Goal: Task Accomplishment & Management: Manage account settings

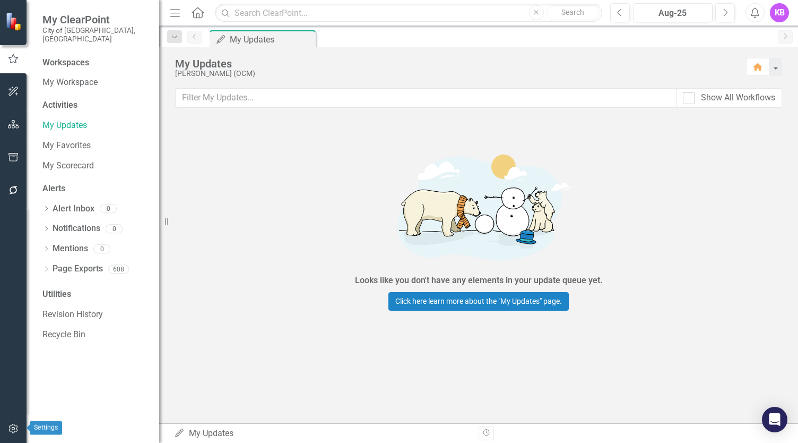
click at [15, 429] on icon "button" at bounding box center [13, 428] width 11 height 8
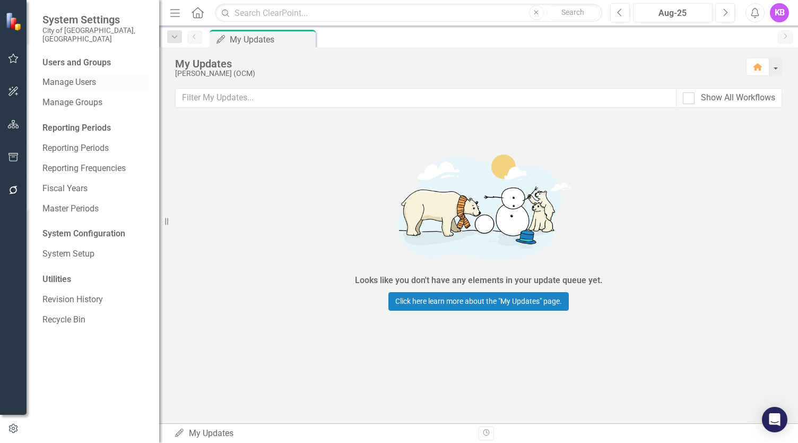
click at [83, 74] on div "Manage Users" at bounding box center [95, 83] width 106 height 18
click at [82, 76] on link "Manage Users" at bounding box center [95, 82] width 106 height 12
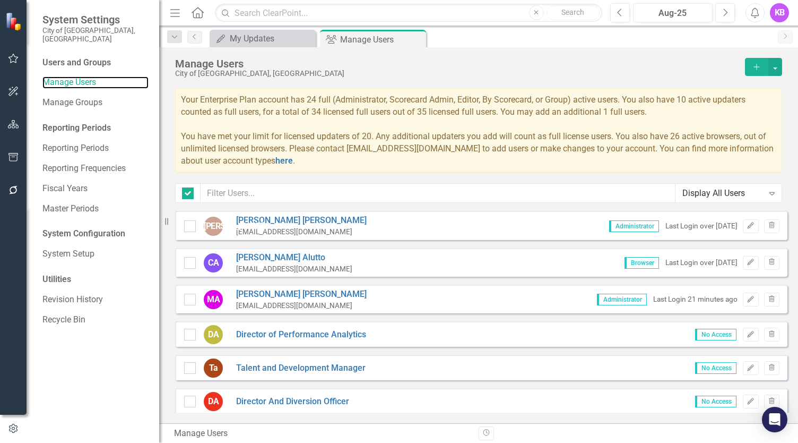
checkbox input "false"
click at [751, 62] on button "Add" at bounding box center [756, 67] width 23 height 18
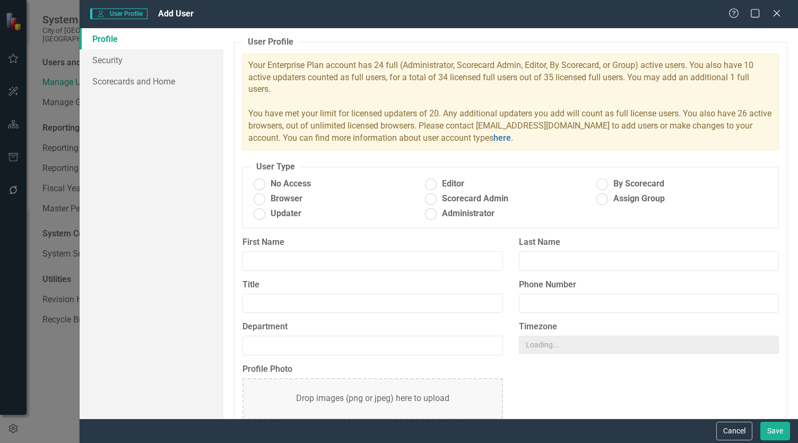
radio input "true"
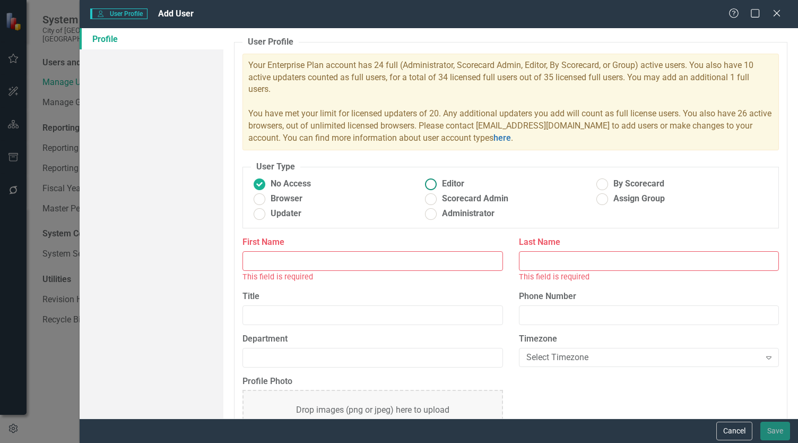
click at [429, 183] on ins at bounding box center [431, 184] width 16 height 16
click at [429, 183] on input "Editor" at bounding box center [431, 184] width 16 height 16
radio input "true"
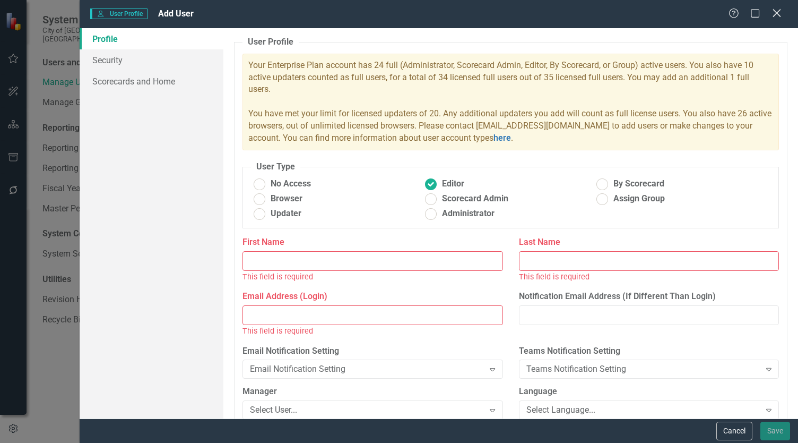
click at [777, 11] on icon "Close" at bounding box center [776, 13] width 13 height 10
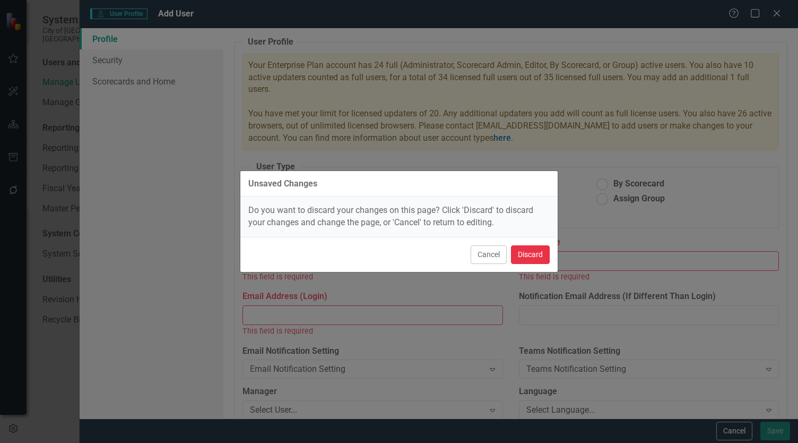
click at [530, 256] on button "Discard" at bounding box center [530, 254] width 39 height 19
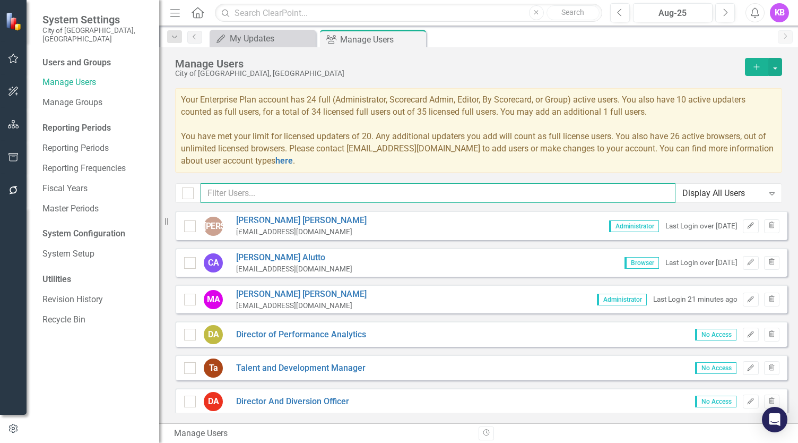
click at [301, 192] on input "text" at bounding box center [438, 193] width 475 height 20
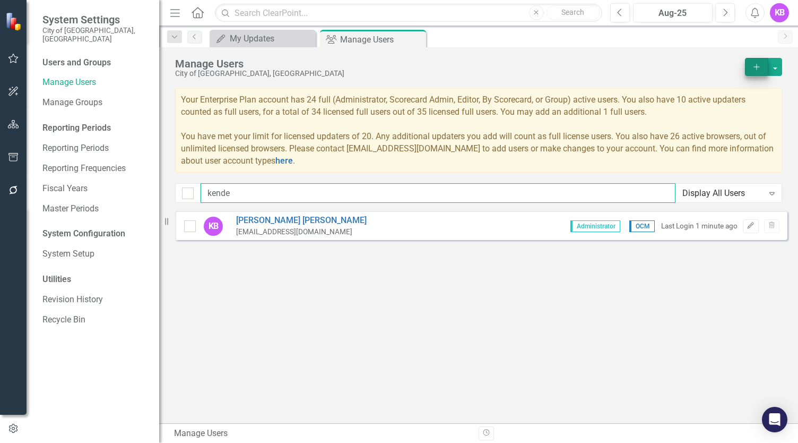
type input "kende"
click at [751, 66] on button "Add" at bounding box center [756, 67] width 23 height 18
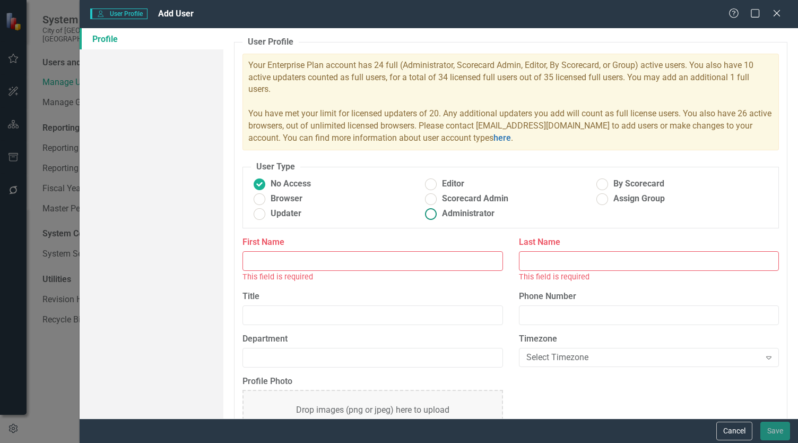
click at [444, 212] on span "Administrator" at bounding box center [468, 214] width 53 height 12
click at [439, 212] on input "Administrator" at bounding box center [431, 213] width 16 height 16
radio input "true"
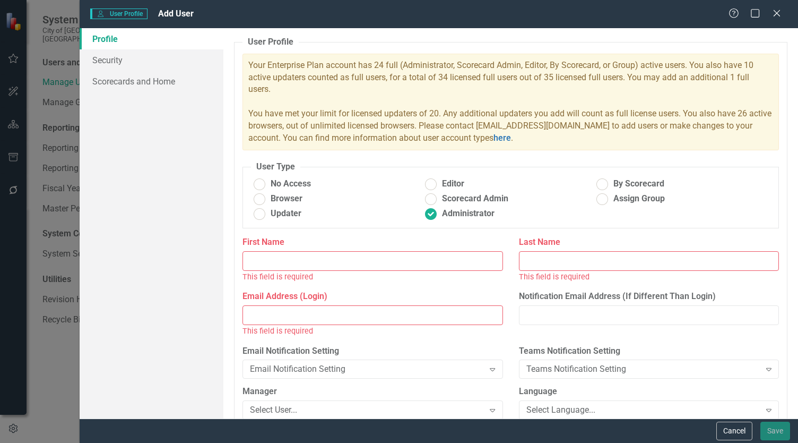
click at [368, 263] on input "First Name" at bounding box center [373, 261] width 260 height 20
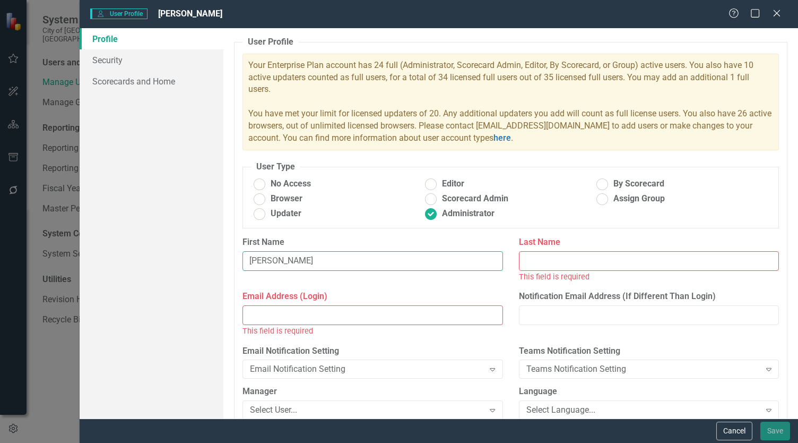
type input "[PERSON_NAME]"
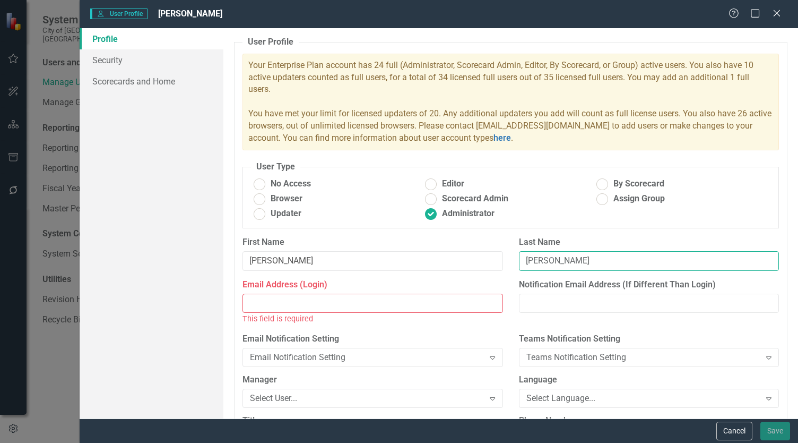
type input "[PERSON_NAME]"
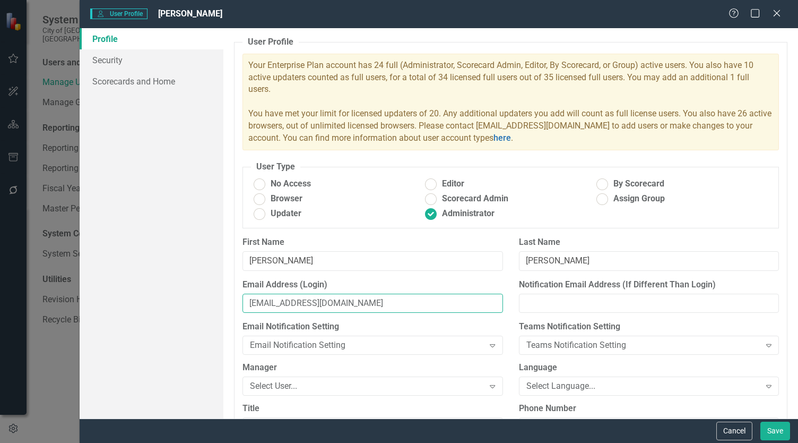
type input "[EMAIL_ADDRESS][DOMAIN_NAME]"
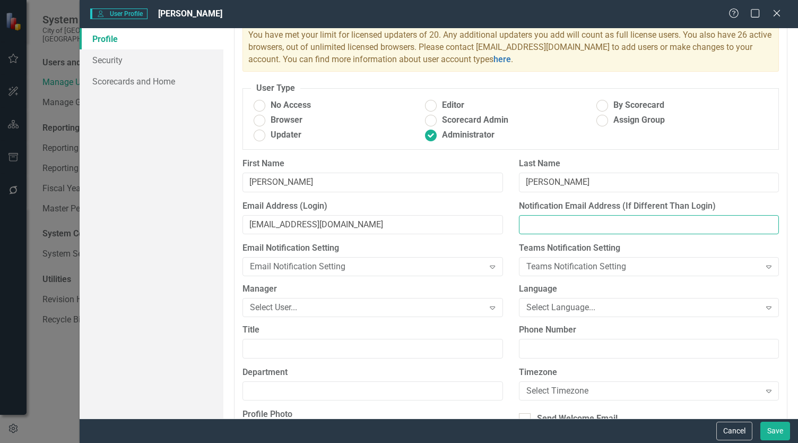
scroll to position [78, 0]
click at [487, 309] on icon "Expand" at bounding box center [492, 308] width 11 height 8
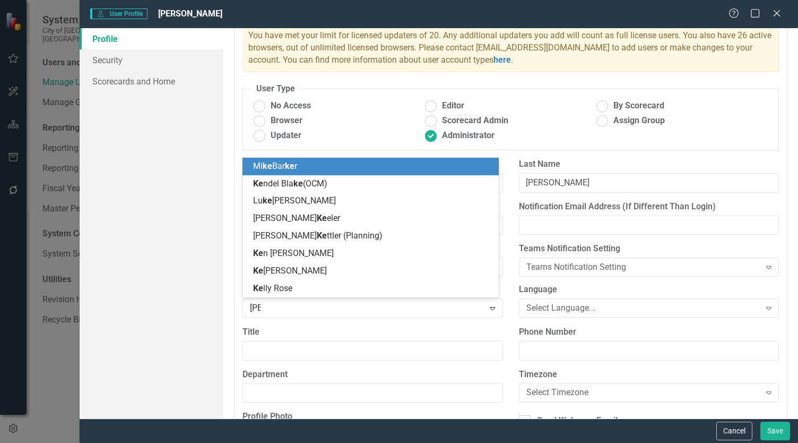
type input "kend"
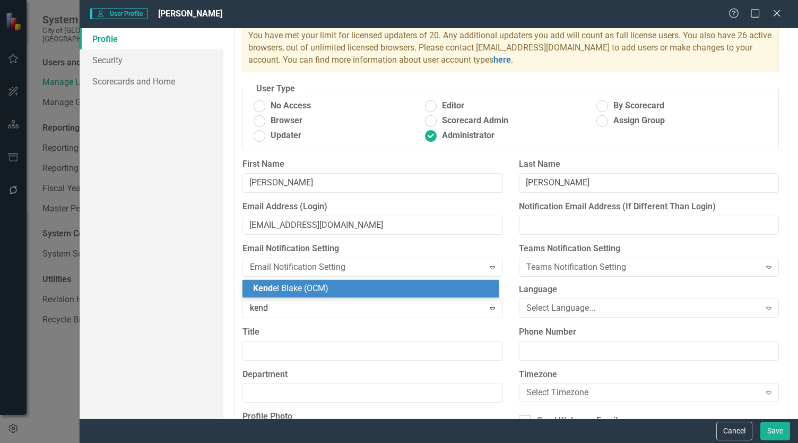
click at [427, 291] on div "Kend el Blake (OCM)" at bounding box center [372, 288] width 239 height 12
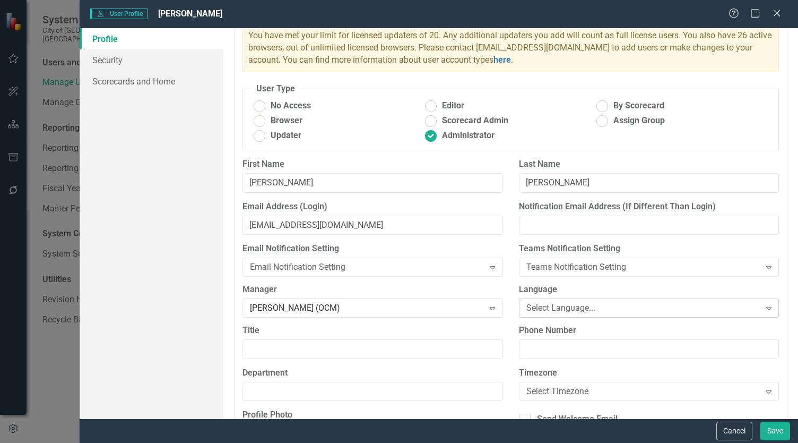
click at [649, 309] on div "Select Language..." at bounding box center [643, 308] width 234 height 12
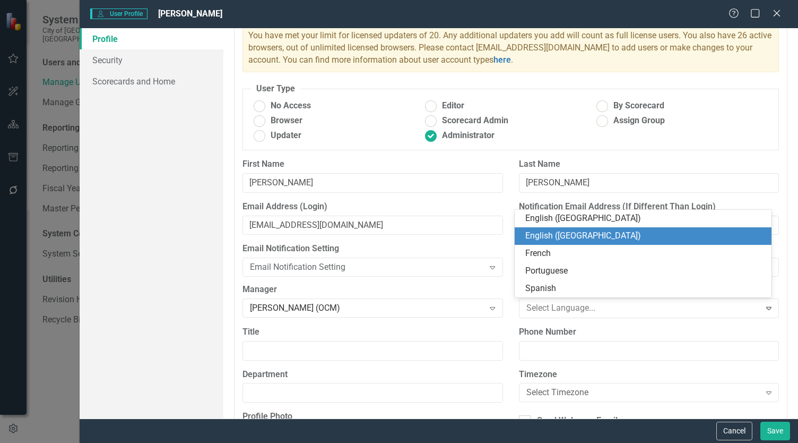
click at [623, 233] on div "English ([GEOGRAPHIC_DATA])" at bounding box center [644, 236] width 239 height 12
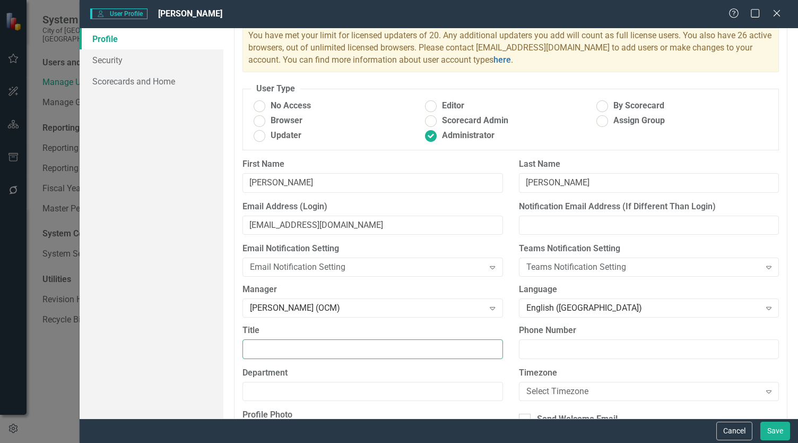
click at [279, 349] on input "Title" at bounding box center [373, 349] width 260 height 20
type input "Performance Management Analyst"
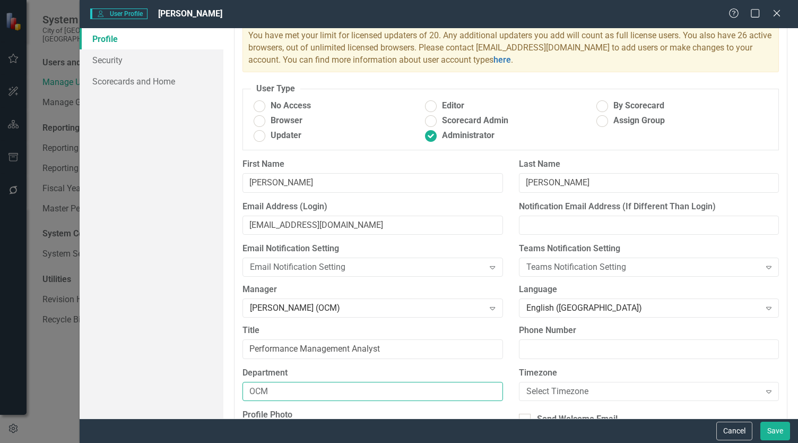
type input "OCM"
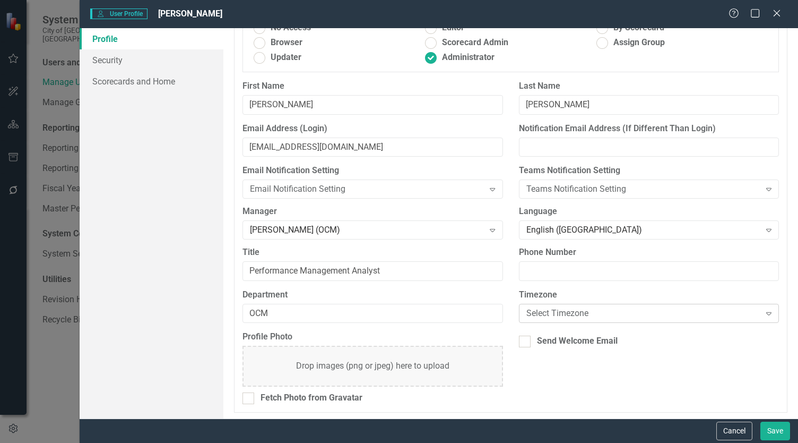
click at [558, 312] on div "Select Timezone" at bounding box center [643, 313] width 234 height 12
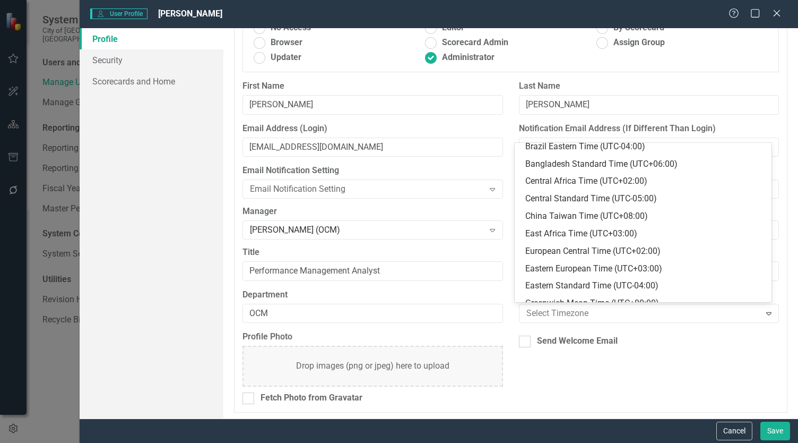
scroll to position [126, 0]
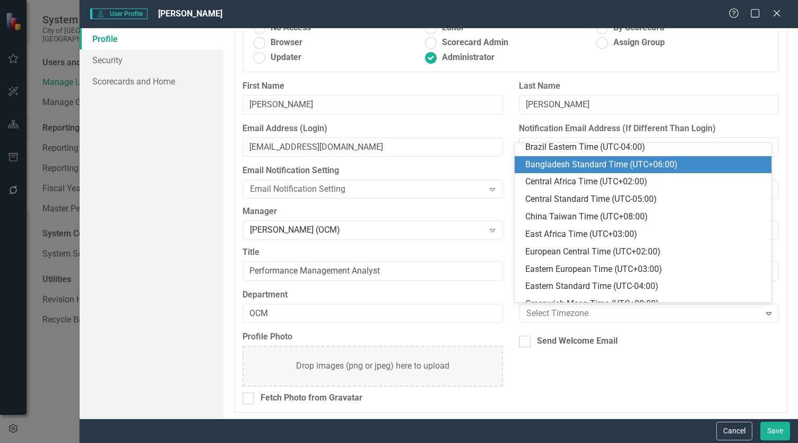
drag, startPoint x: 580, startPoint y: 177, endPoint x: 507, endPoint y: 176, distance: 73.2
click at [507, 176] on body "System Settings City of [GEOGRAPHIC_DATA], [GEOGRAPHIC_DATA] Users and Groups M…" at bounding box center [399, 221] width 798 height 443
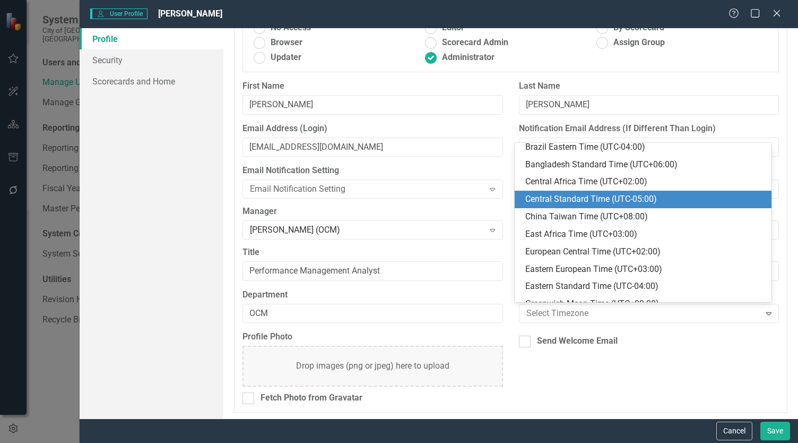
click at [553, 204] on div "Central Standard Time (UTC-05:00)" at bounding box center [644, 199] width 239 height 12
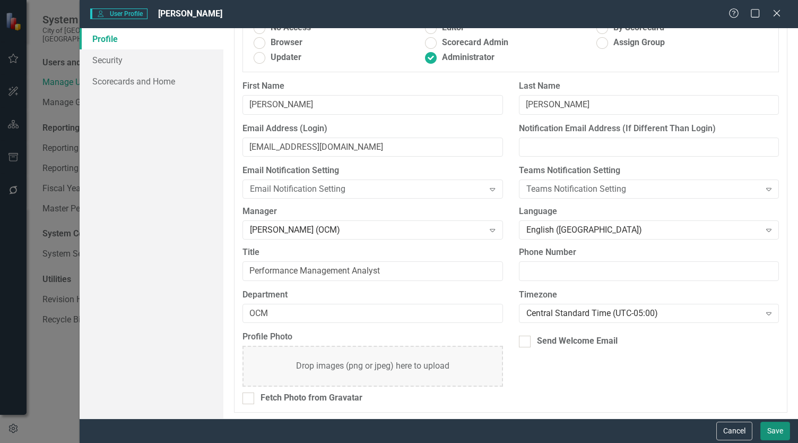
click at [779, 427] on button "Save" at bounding box center [776, 430] width 30 height 19
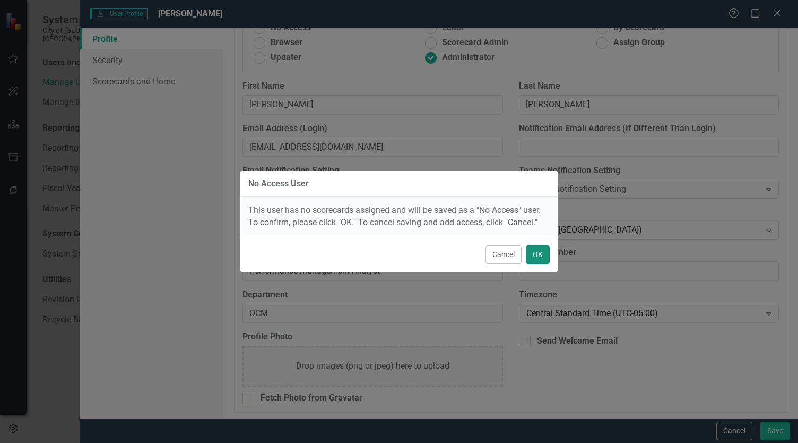
drag, startPoint x: 538, startPoint y: 252, endPoint x: 537, endPoint y: 233, distance: 18.6
click at [537, 233] on div "No Access User This user has no scorecards assigned and will be saved as a "No …" at bounding box center [399, 221] width 318 height 102
click at [539, 252] on button "OK" at bounding box center [538, 254] width 24 height 19
radio input "true"
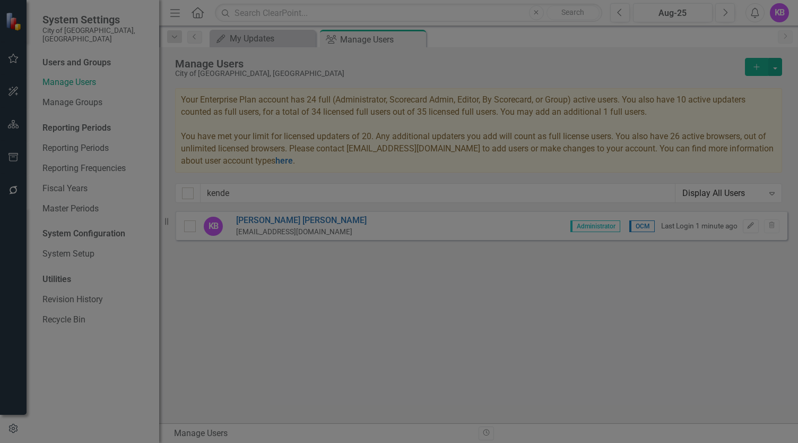
scroll to position [0, 0]
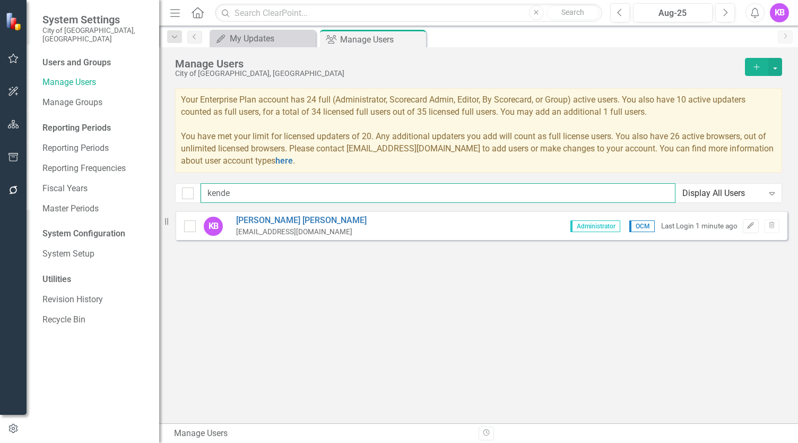
drag, startPoint x: 208, startPoint y: 190, endPoint x: 166, endPoint y: 186, distance: 42.6
click at [166, 186] on div "System Settings City of [GEOGRAPHIC_DATA], [GEOGRAPHIC_DATA] Users and Groups M…" at bounding box center [399, 221] width 798 height 443
type input "jef"
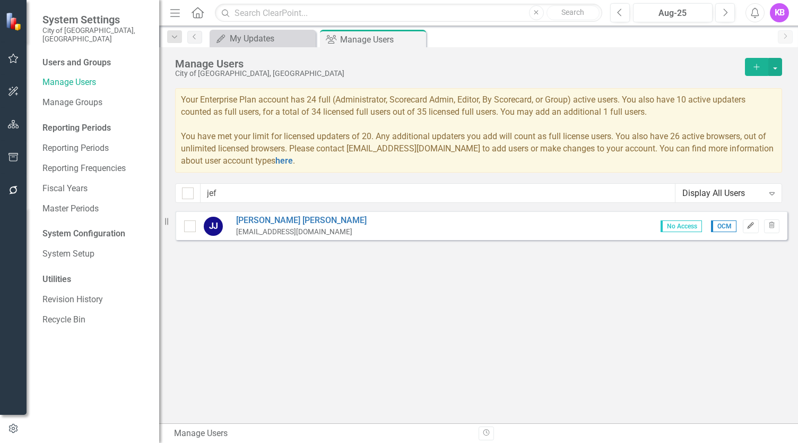
click at [750, 227] on icon "button" at bounding box center [751, 225] width 6 height 6
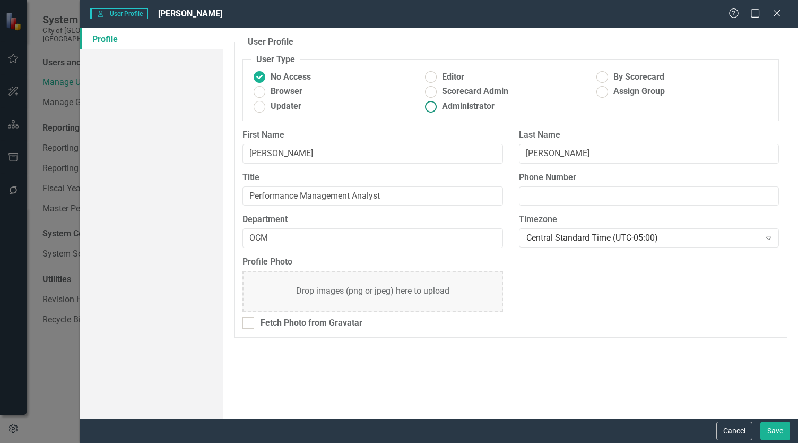
click at [434, 104] on ins at bounding box center [431, 106] width 16 height 16
click at [434, 104] on input "Administrator" at bounding box center [431, 106] width 16 height 16
radio input "true"
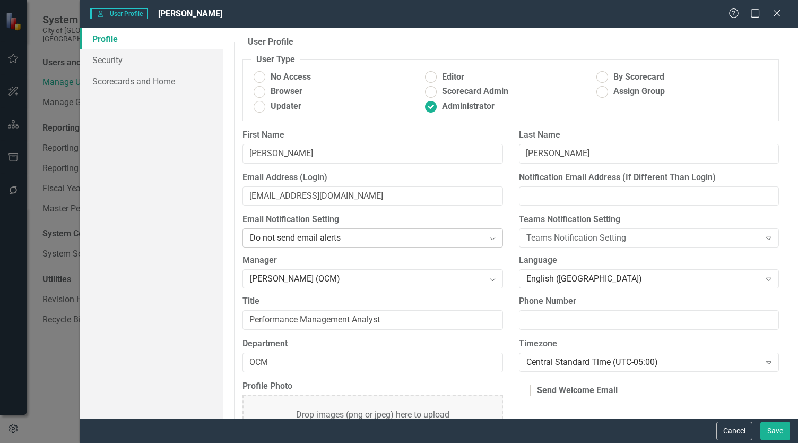
click at [424, 234] on div "Do not send email alerts" at bounding box center [367, 238] width 234 height 12
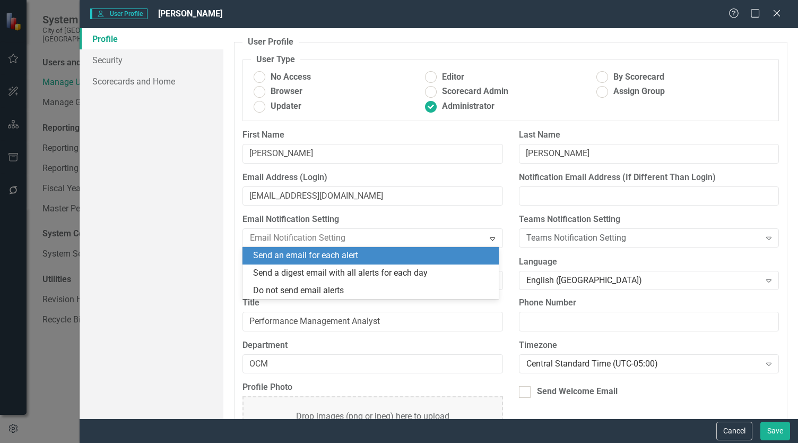
click at [424, 256] on div "Send an email for each alert" at bounding box center [372, 255] width 239 height 12
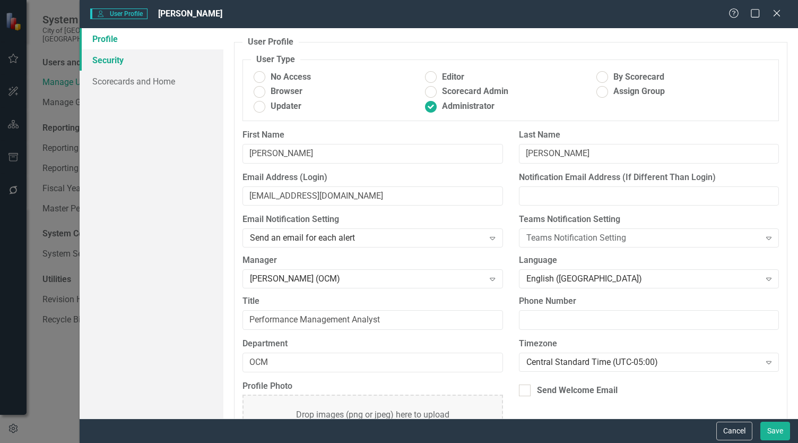
click at [170, 62] on link "Security" at bounding box center [152, 59] width 144 height 21
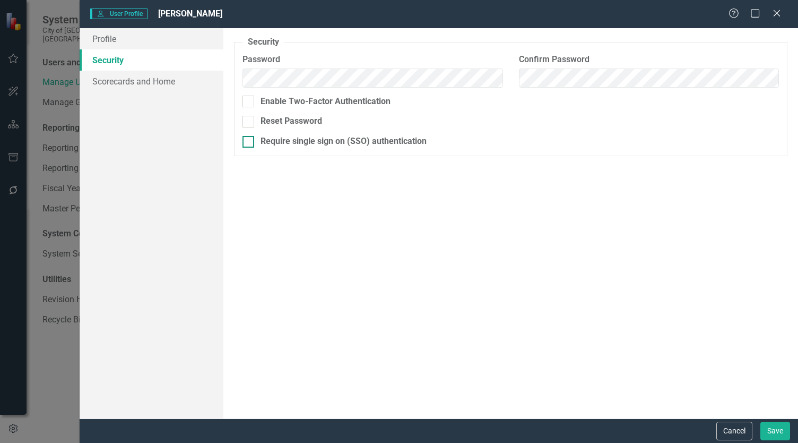
click at [246, 140] on input "Require single sign on (SSO) authentication" at bounding box center [246, 139] width 7 height 7
checkbox input "true"
click at [142, 80] on link "Scorecards and Home" at bounding box center [152, 81] width 144 height 21
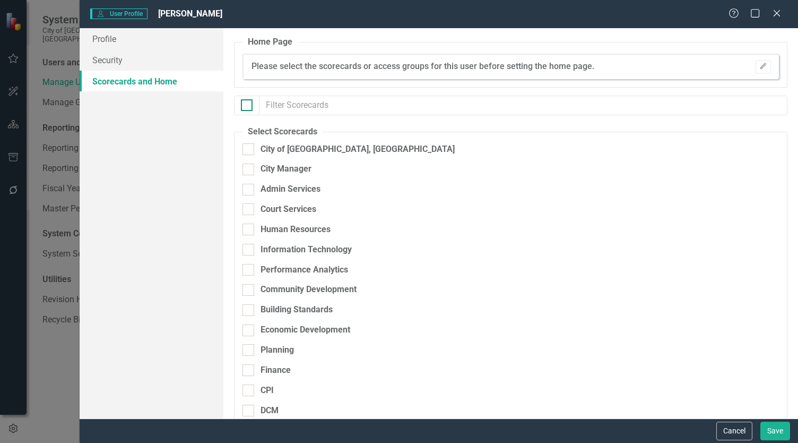
click at [243, 107] on div at bounding box center [247, 105] width 12 height 12
click at [243, 106] on input "checkbox" at bounding box center [244, 102] width 7 height 7
checkbox input "true"
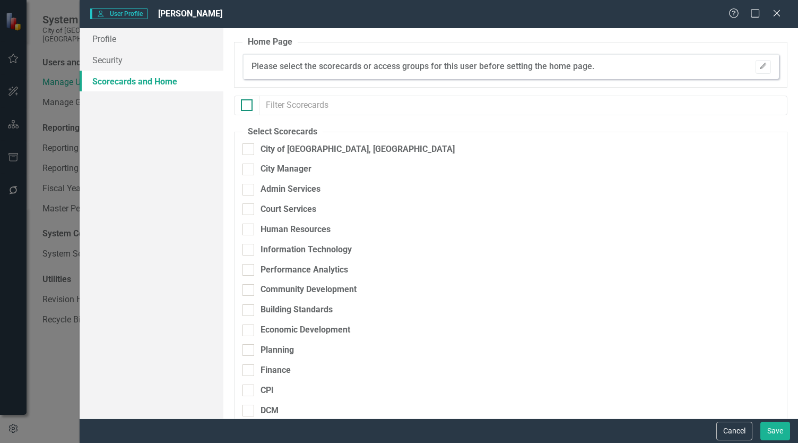
checkbox input "true"
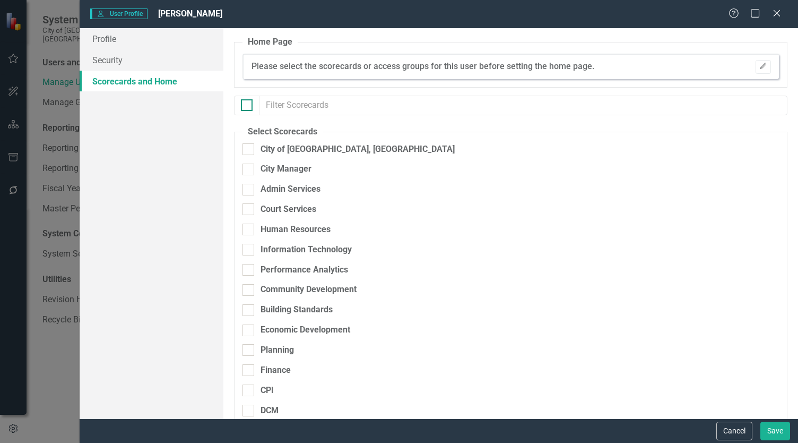
checkbox input "true"
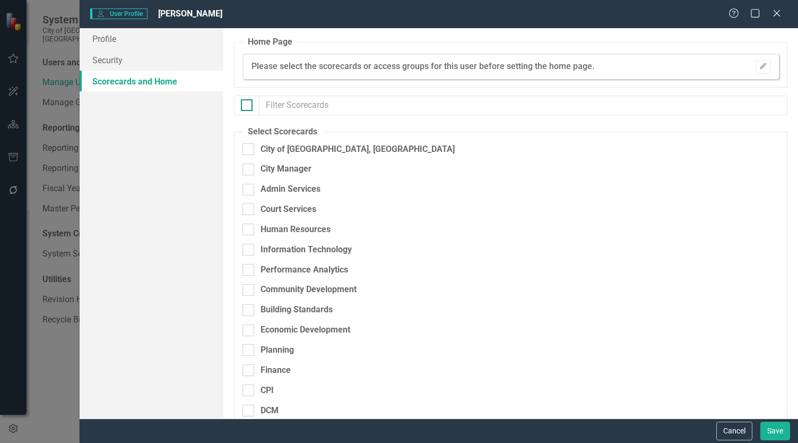
checkbox input "true"
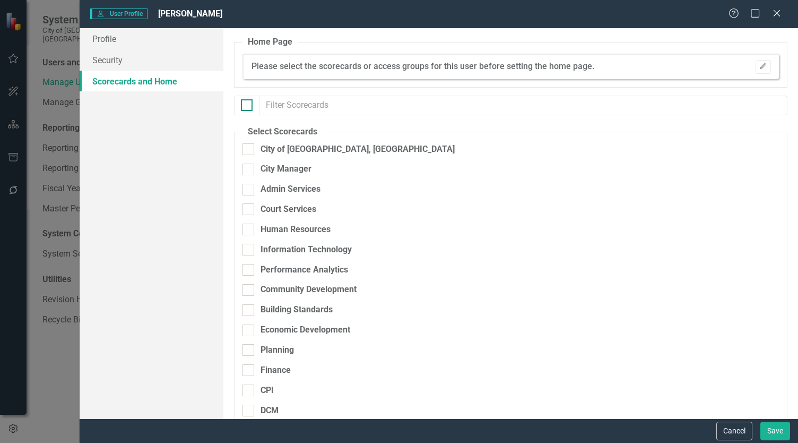
checkbox input "true"
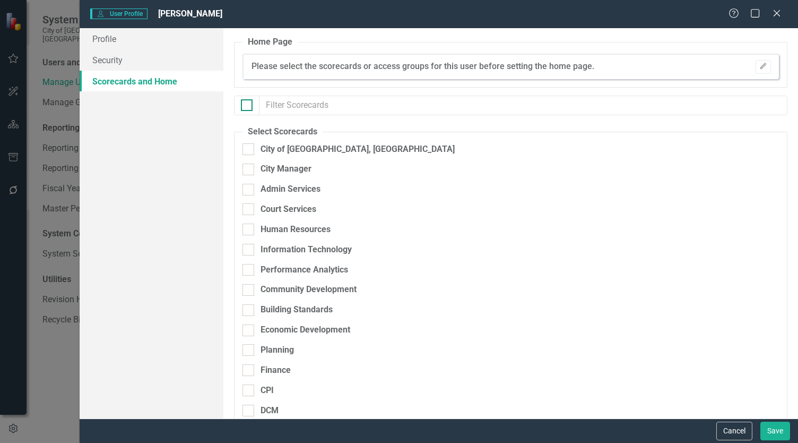
checkbox input "true"
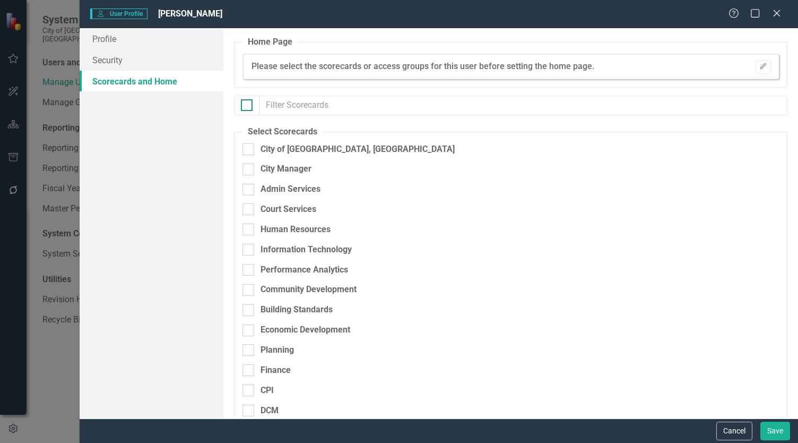
checkbox input "true"
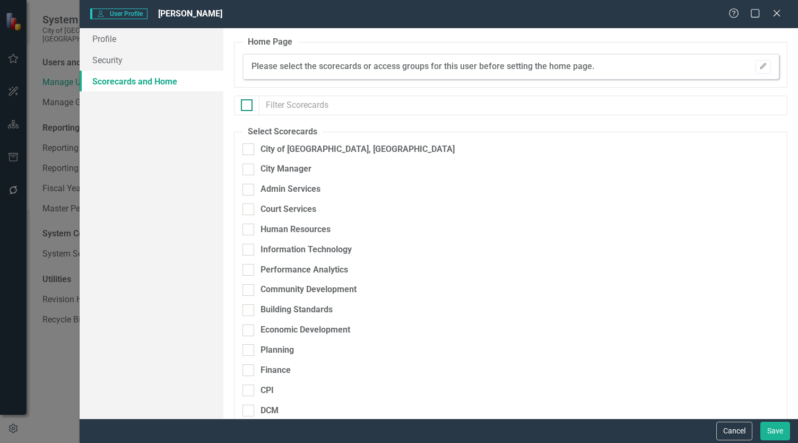
checkbox input "true"
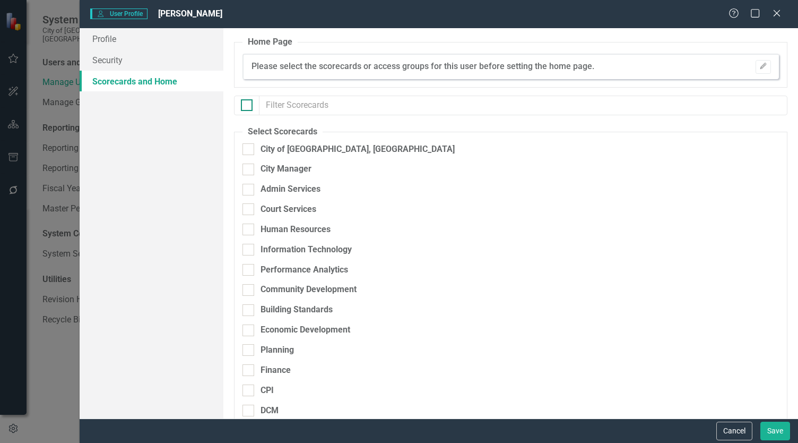
checkbox input "true"
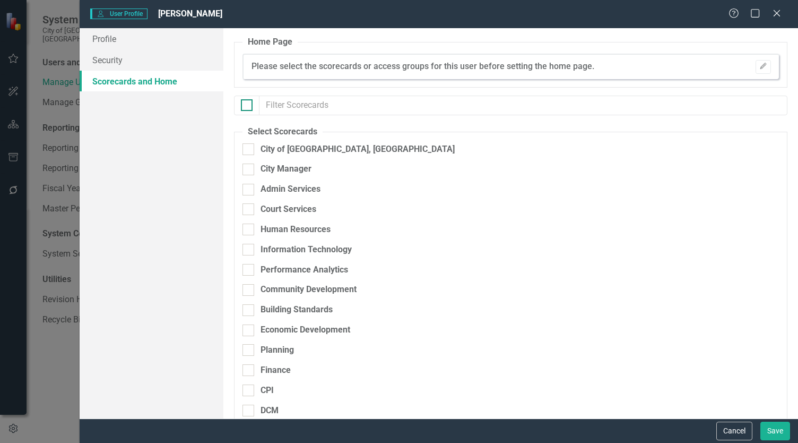
checkbox input "true"
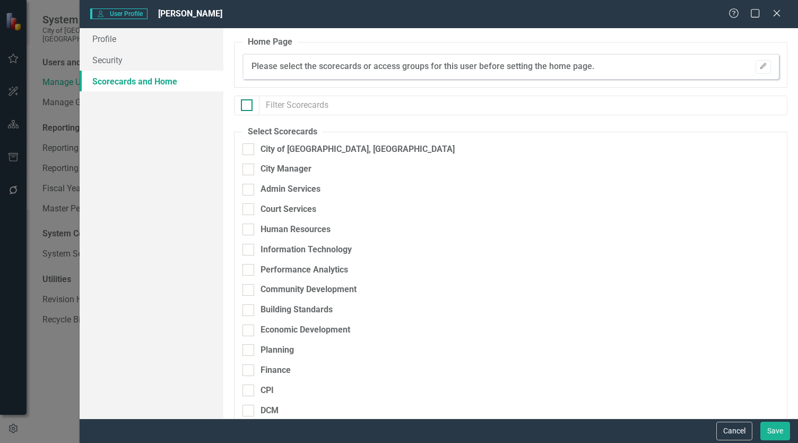
checkbox input "true"
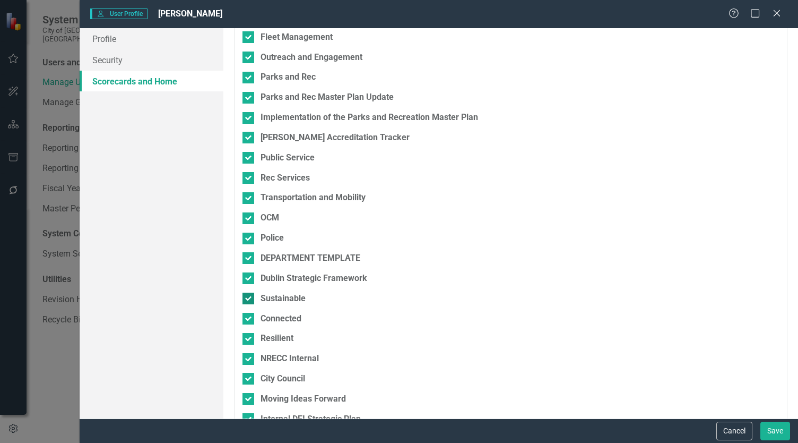
scroll to position [737, 0]
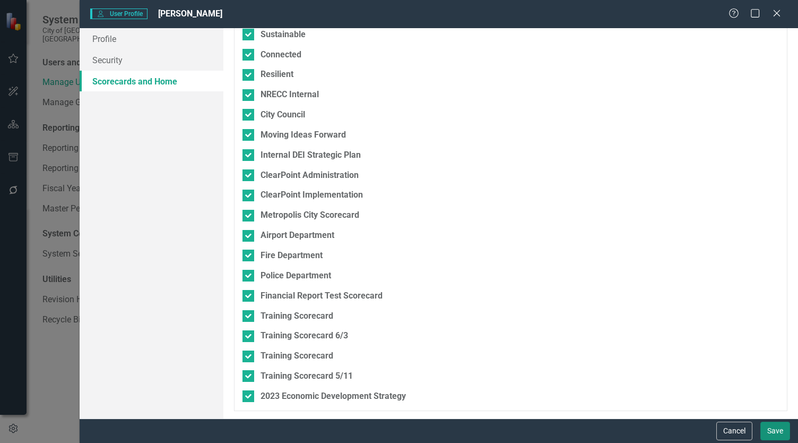
click at [778, 426] on button "Save" at bounding box center [776, 430] width 30 height 19
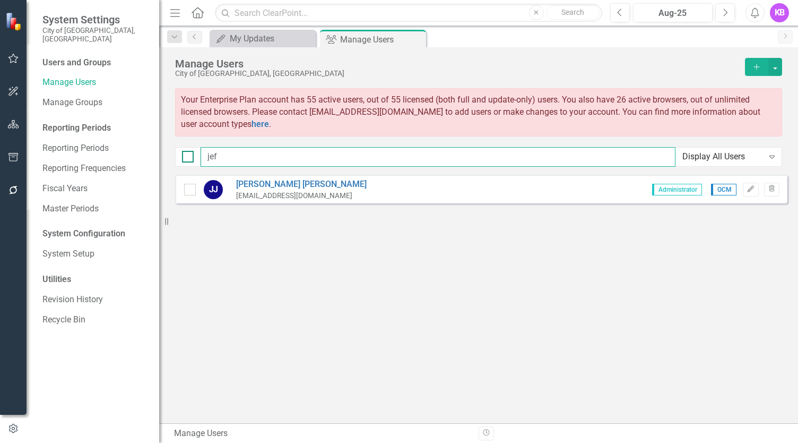
drag, startPoint x: 258, startPoint y: 155, endPoint x: 189, endPoint y: 161, distance: 69.3
click at [189, 161] on div "jef Display All Users Expand" at bounding box center [478, 157] width 607 height 20
